Goal: Contribute content: Contribute content

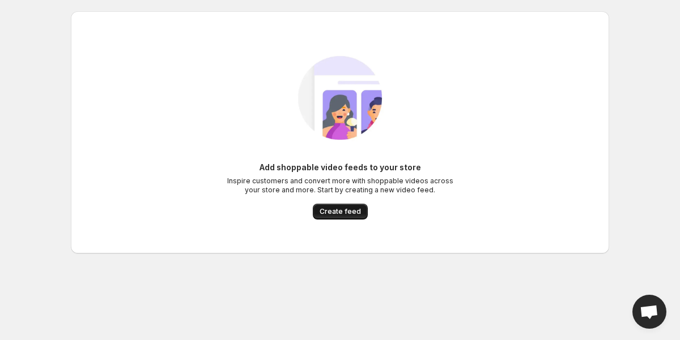
click at [344, 214] on span "Create feed" at bounding box center [339, 211] width 41 height 9
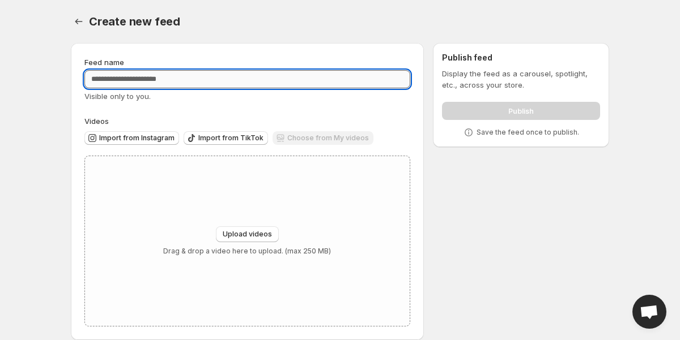
click at [174, 80] on input "Feed name" at bounding box center [247, 79] width 326 height 18
paste input "**********"
type input "**********"
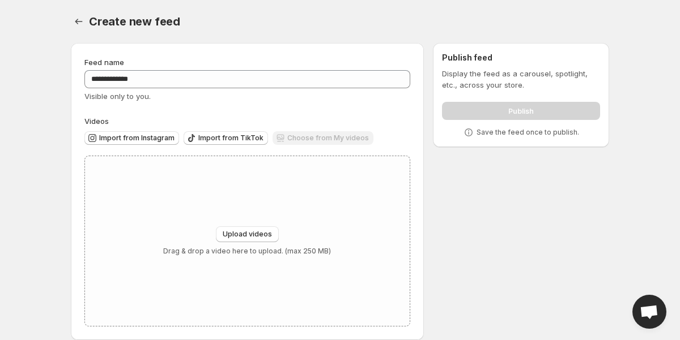
click at [232, 51] on div "**********" at bounding box center [247, 191] width 353 height 297
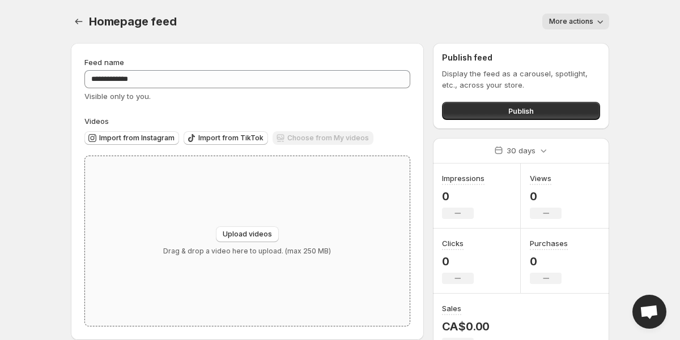
scroll to position [18, 0]
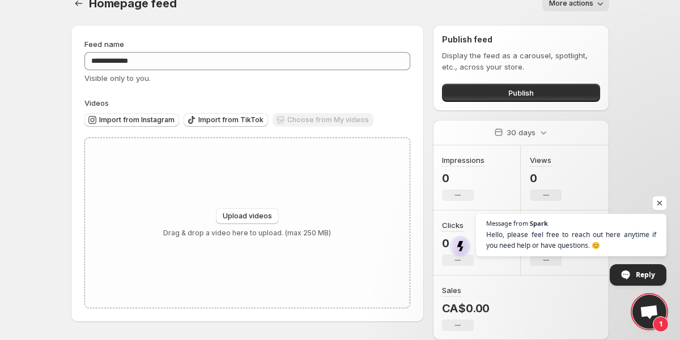
click at [663, 200] on span "Open chat" at bounding box center [659, 204] width 14 height 14
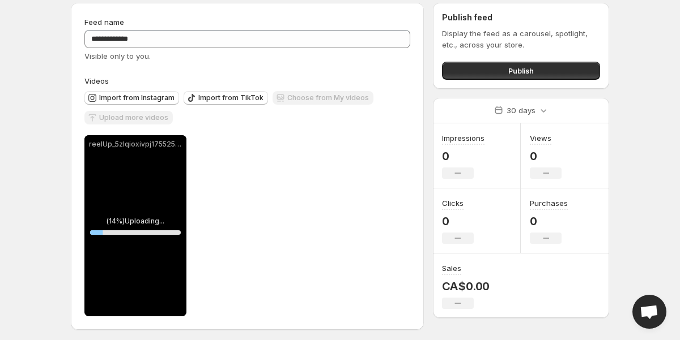
scroll to position [44, 0]
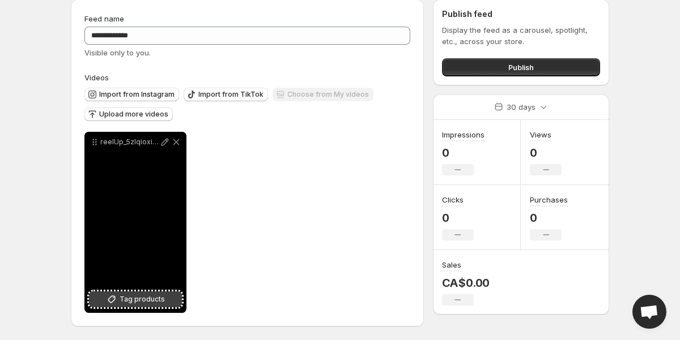
click at [128, 301] on span "Tag products" at bounding box center [142, 299] width 45 height 11
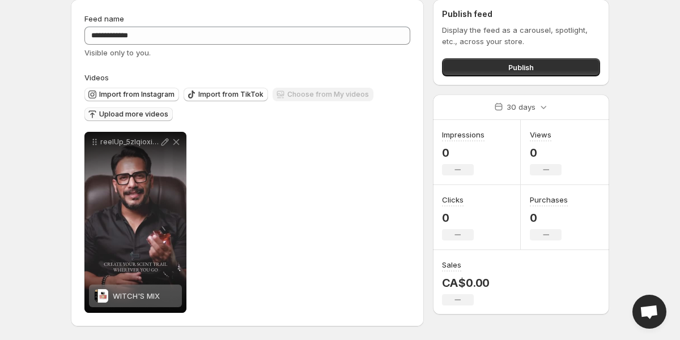
click at [159, 113] on span "Upload more videos" at bounding box center [133, 114] width 69 height 9
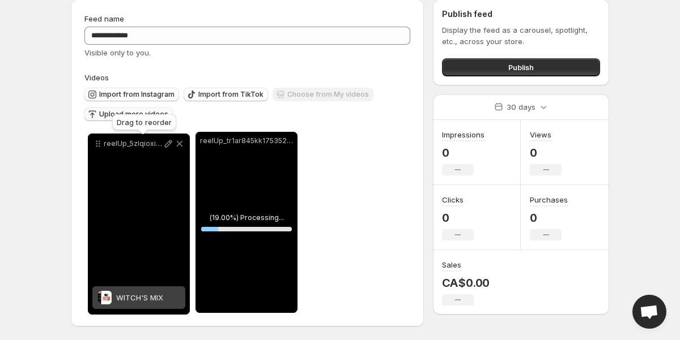
drag, startPoint x: 207, startPoint y: 144, endPoint x: 100, endPoint y: 146, distance: 107.6
click at [100, 146] on icon at bounding box center [97, 143] width 11 height 11
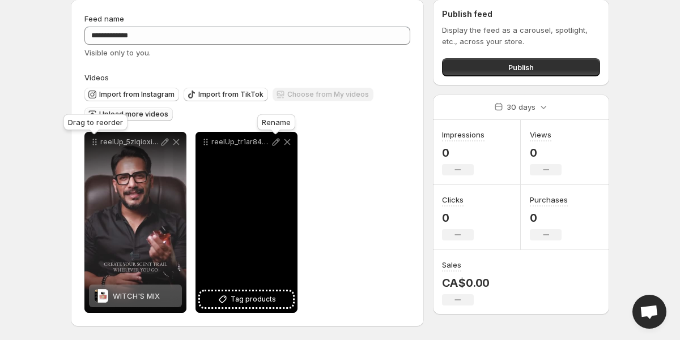
click at [275, 144] on icon at bounding box center [275, 142] width 7 height 7
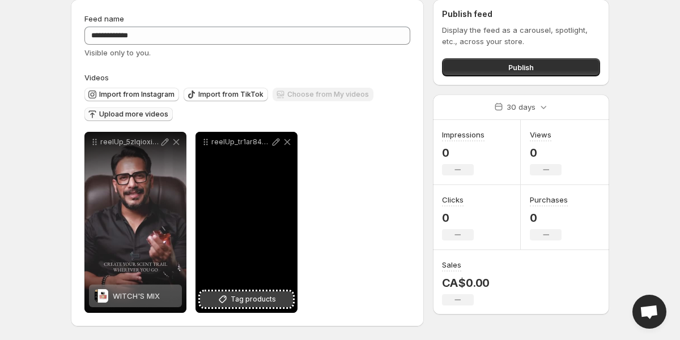
click at [250, 299] on span "Tag products" at bounding box center [253, 299] width 45 height 11
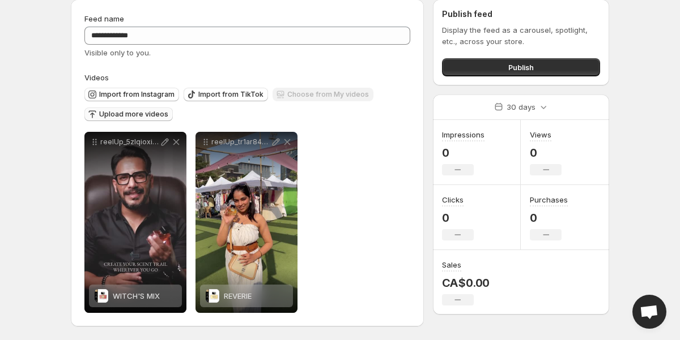
click at [143, 110] on span "Upload more videos" at bounding box center [133, 114] width 69 height 9
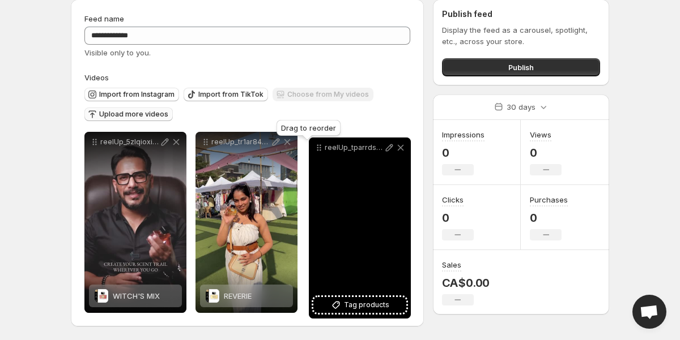
drag, startPoint x: 94, startPoint y: 144, endPoint x: 317, endPoint y: 148, distance: 223.2
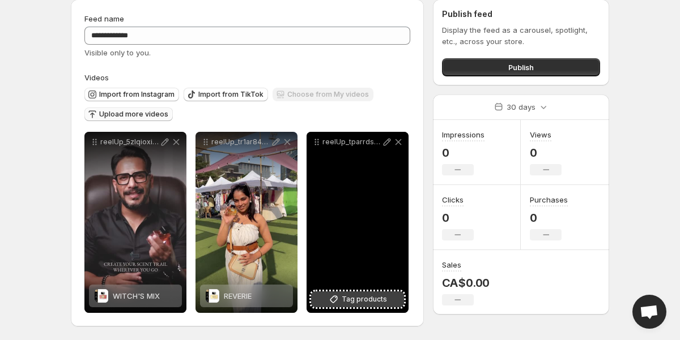
click at [347, 300] on span "Tag products" at bounding box center [364, 299] width 45 height 11
click at [345, 295] on span "2 products tagged" at bounding box center [350, 296] width 66 height 9
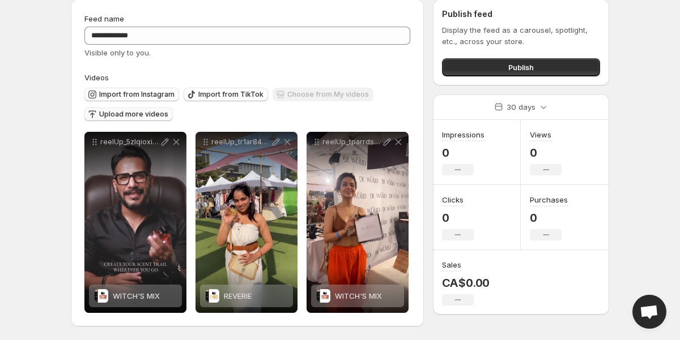
click at [117, 112] on span "Upload more videos" at bounding box center [133, 114] width 69 height 9
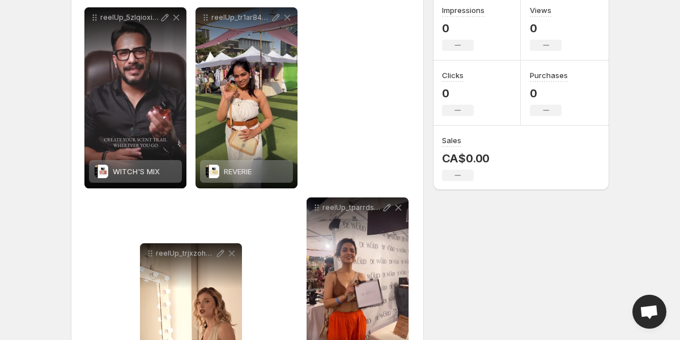
scroll to position [170, 0]
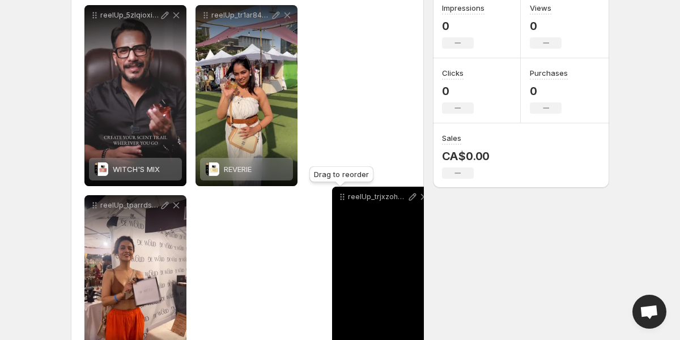
drag, startPoint x: 95, startPoint y: 143, endPoint x: 336, endPoint y: 199, distance: 247.2
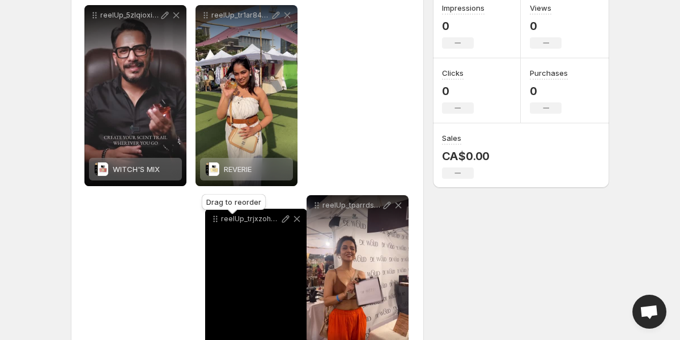
drag, startPoint x: 317, startPoint y: 17, endPoint x: 212, endPoint y: 221, distance: 229.2
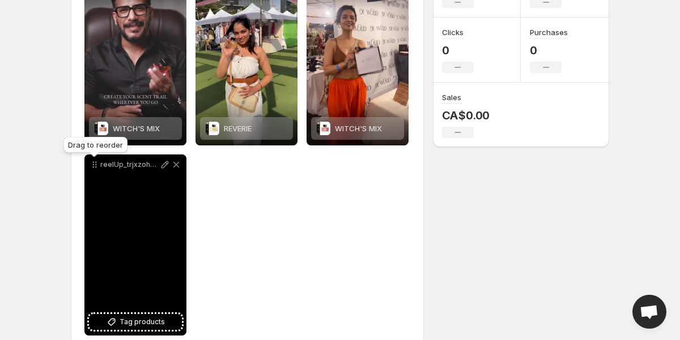
scroll to position [234, 0]
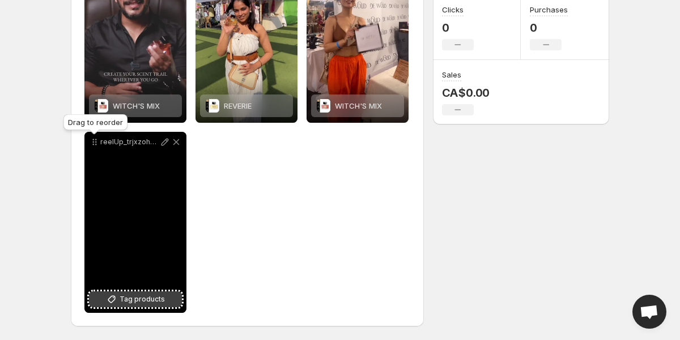
click at [140, 299] on span "Tag products" at bounding box center [142, 299] width 45 height 11
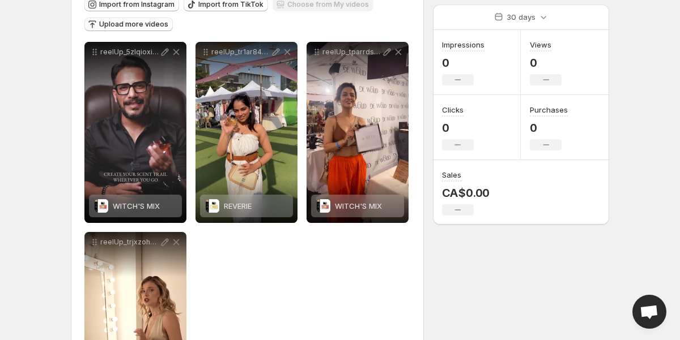
scroll to position [106, 0]
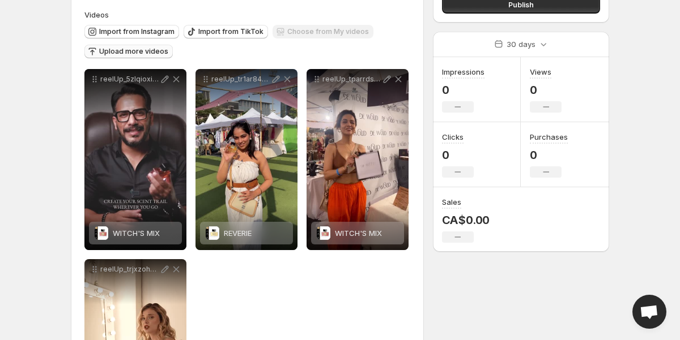
click at [131, 54] on span "Upload more videos" at bounding box center [133, 51] width 69 height 9
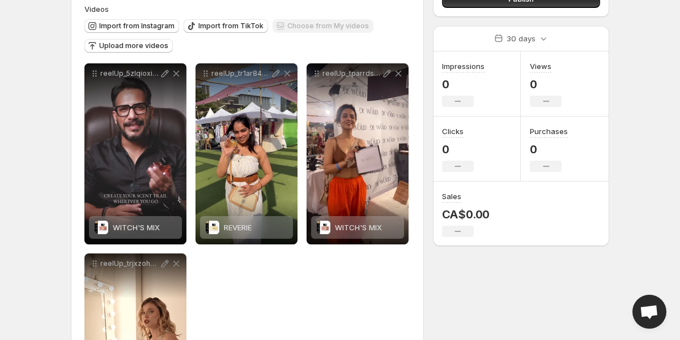
scroll to position [65, 0]
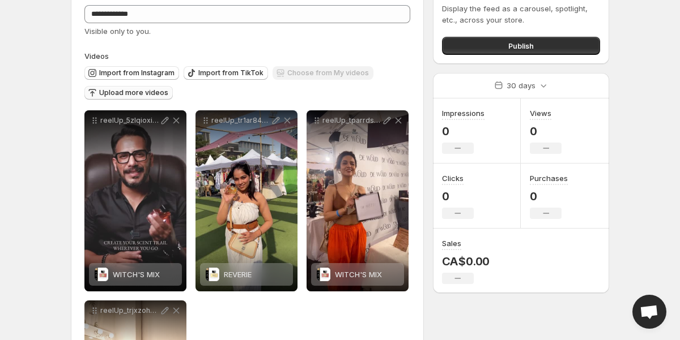
click at [152, 97] on span "Upload more videos" at bounding box center [133, 92] width 69 height 9
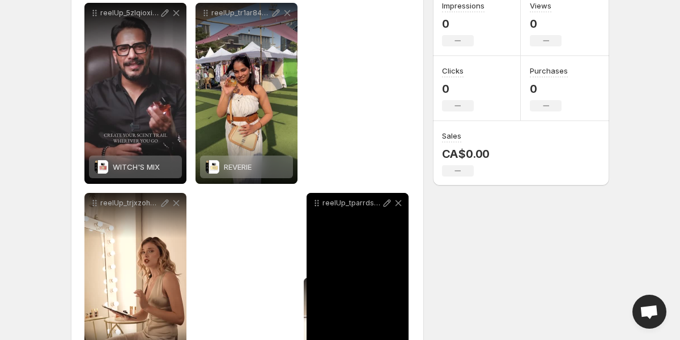
scroll to position [187, 0]
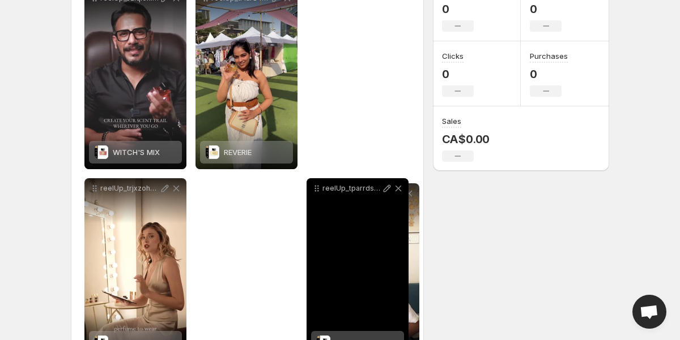
drag, startPoint x: 93, startPoint y: 122, endPoint x: 326, endPoint y: 195, distance: 244.5
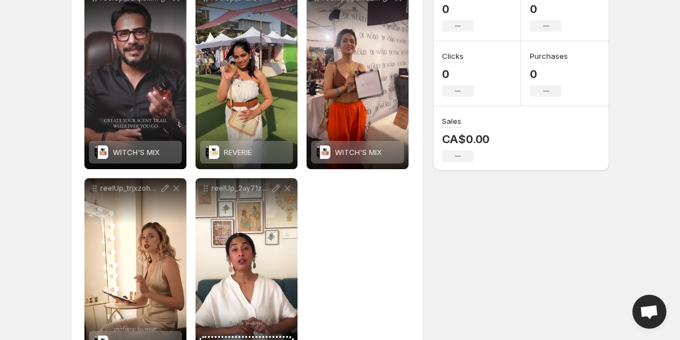
scroll to position [234, 0]
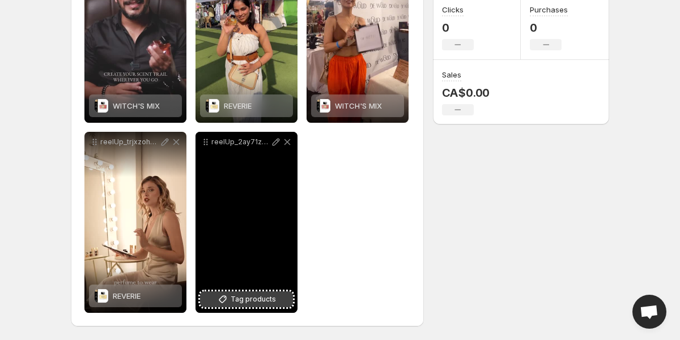
click at [248, 299] on span "Tag products" at bounding box center [253, 299] width 45 height 11
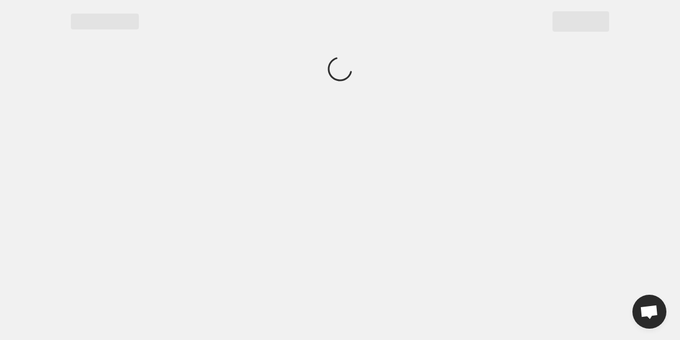
scroll to position [0, 0]
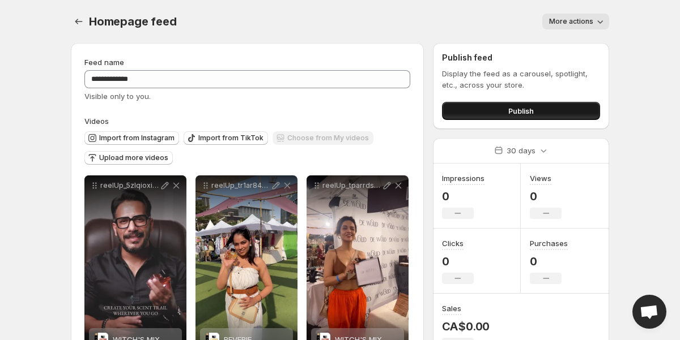
click at [511, 104] on button "Publish" at bounding box center [521, 111] width 158 height 18
